Goal: Use online tool/utility: Utilize a website feature to perform a specific function

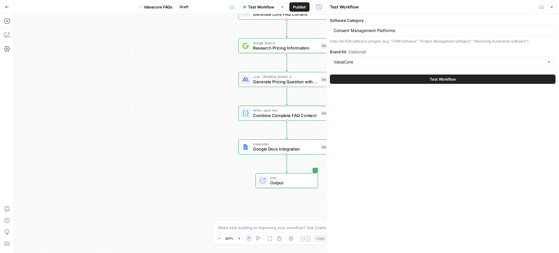
click at [362, 26] on div "Consent Management Platforms" at bounding box center [443, 30] width 226 height 11
click at [363, 31] on input "Consent Management Platforms" at bounding box center [443, 31] width 218 height 6
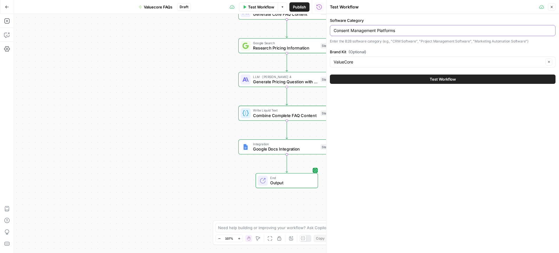
click at [363, 31] on input "Consent Management Platforms" at bounding box center [443, 31] width 218 height 6
paste input "Development Services Provider"
type input "Development Services Providers"
click at [396, 79] on button "Test Workflow" at bounding box center [443, 79] width 226 height 9
click at [404, 74] on div "Test Workflow" at bounding box center [443, 79] width 226 height 16
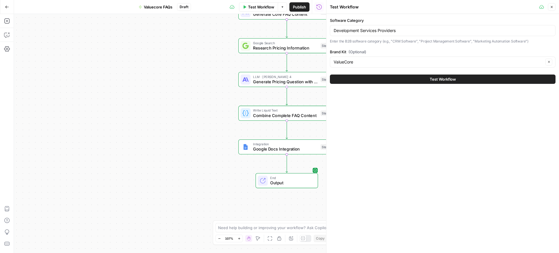
click at [409, 79] on button "Test Workflow" at bounding box center [443, 79] width 226 height 9
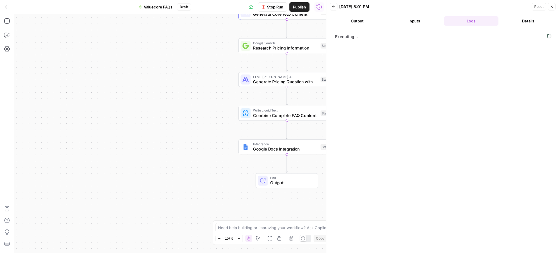
click at [368, 18] on button "Output" at bounding box center [357, 20] width 55 height 9
